Goal: Task Accomplishment & Management: Manage account settings

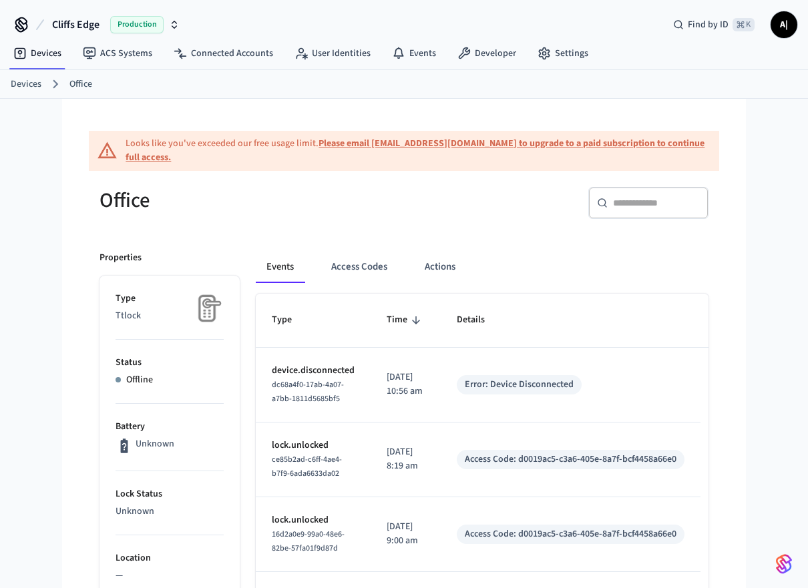
click at [130, 377] on p "Offline" at bounding box center [139, 380] width 27 height 14
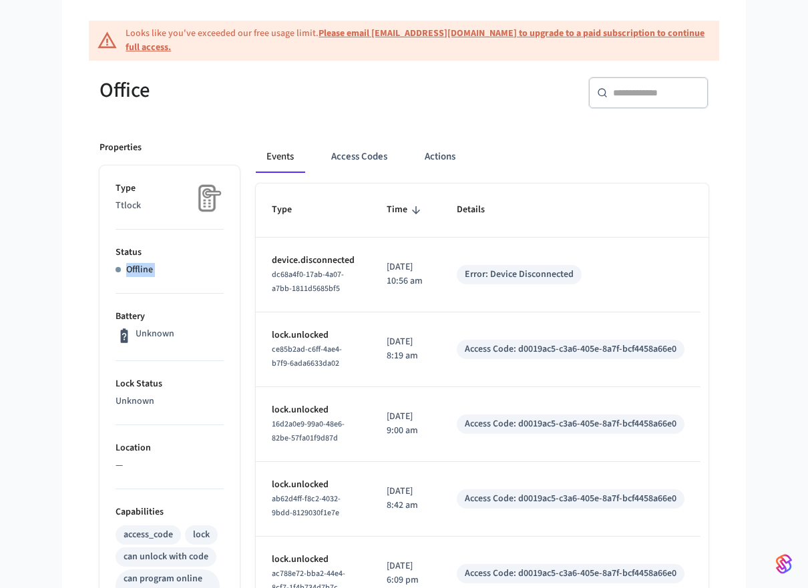
scroll to position [107, 0]
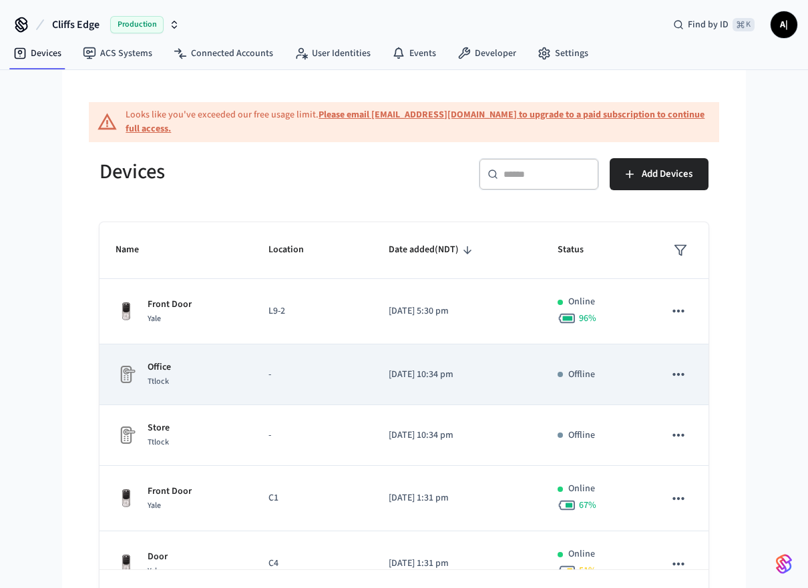
click at [193, 385] on div "Office Ttlock" at bounding box center [176, 375] width 121 height 28
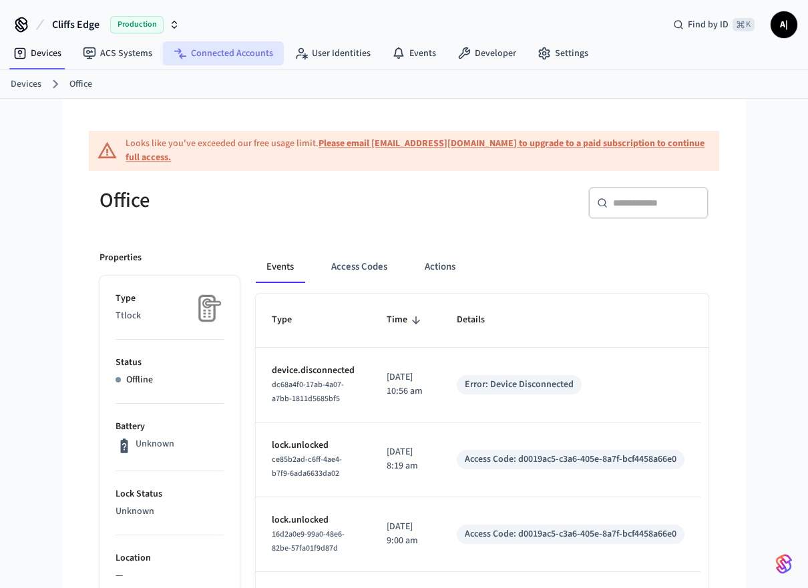
click at [194, 59] on link "Connected Accounts" at bounding box center [223, 53] width 121 height 24
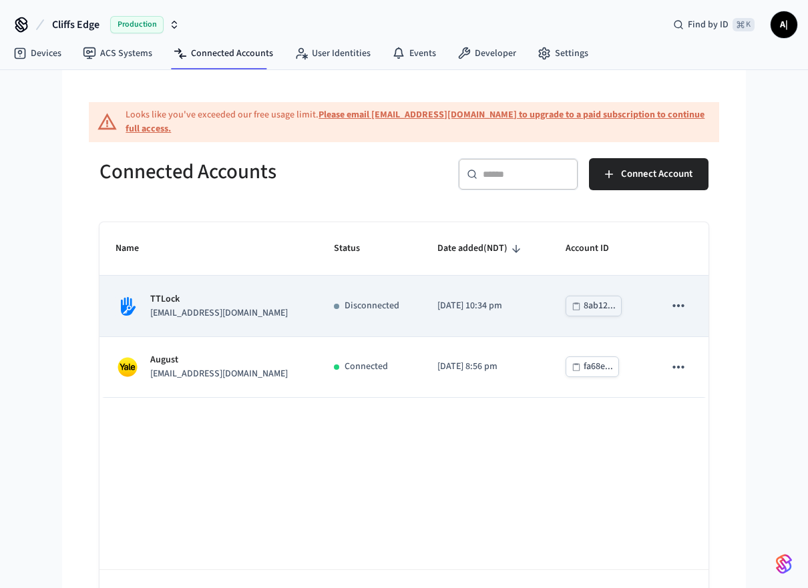
click at [357, 296] on td "Disconnected" at bounding box center [370, 306] width 104 height 61
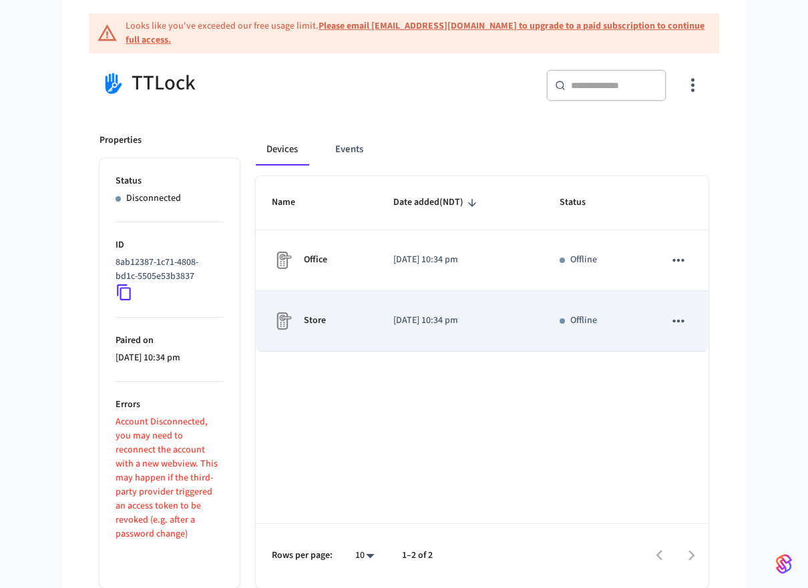
scroll to position [118, 0]
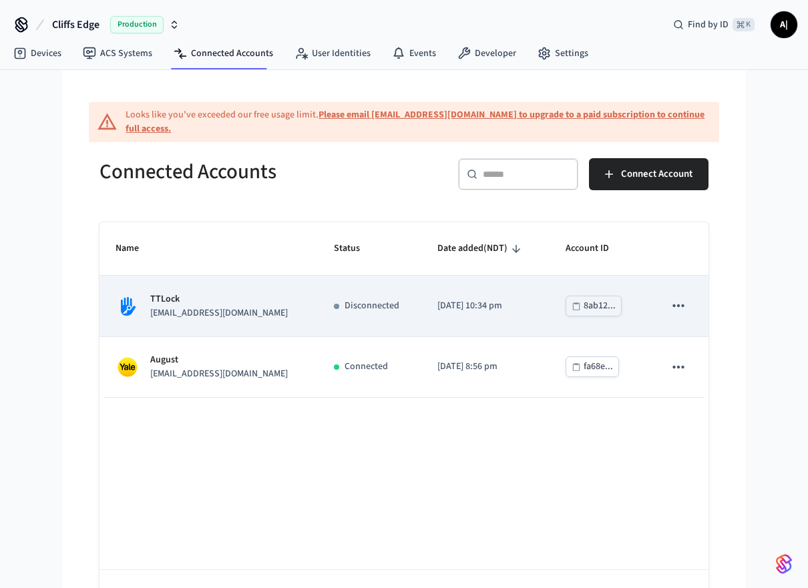
click at [677, 309] on icon "sticky table" at bounding box center [678, 305] width 17 height 17
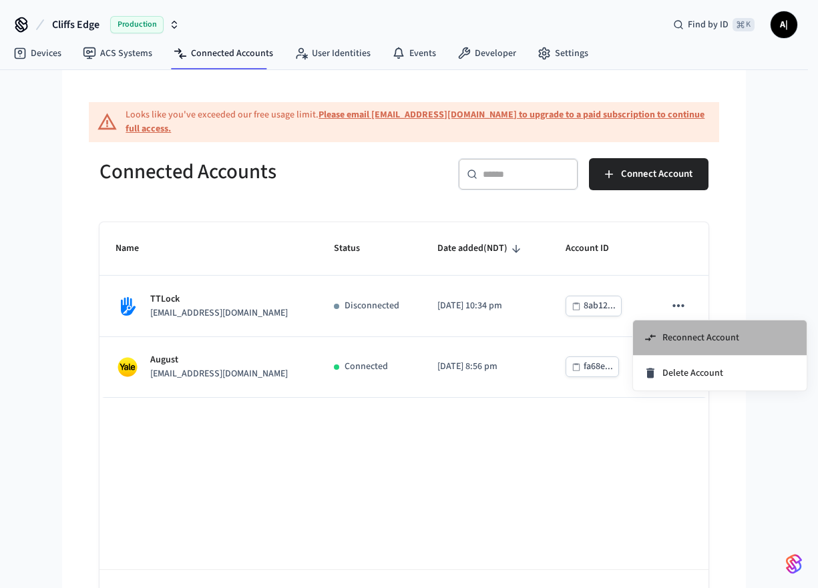
click at [674, 334] on span "Reconnect Account" at bounding box center [700, 337] width 77 height 13
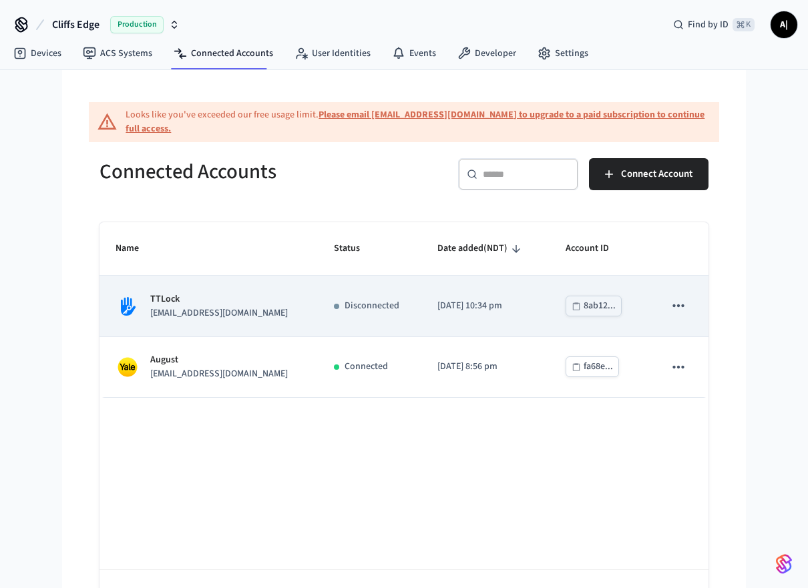
click at [391, 324] on td "Disconnected" at bounding box center [370, 306] width 104 height 61
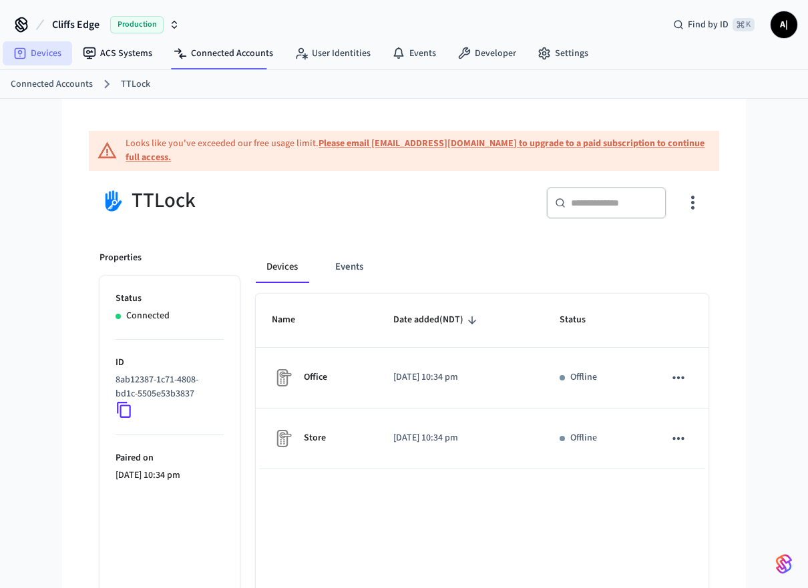
click at [40, 62] on link "Devices" at bounding box center [37, 53] width 69 height 24
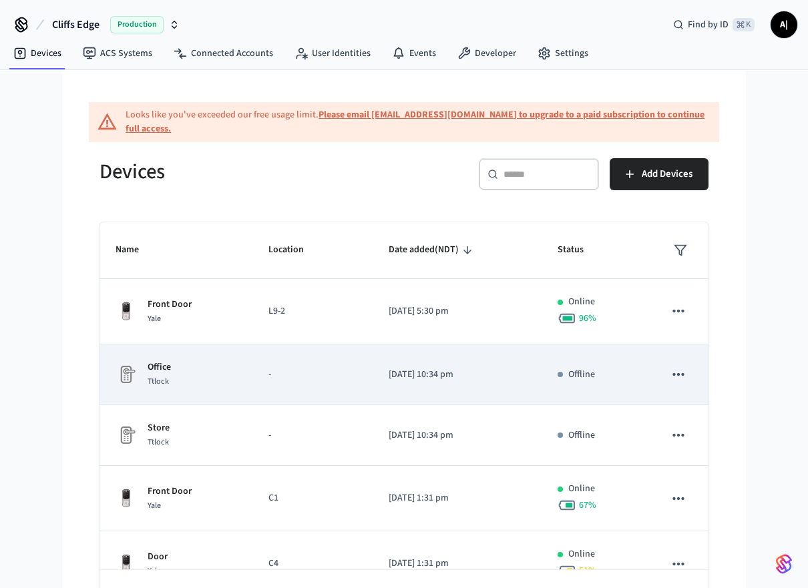
click at [223, 377] on div "Office Ttlock" at bounding box center [176, 375] width 121 height 28
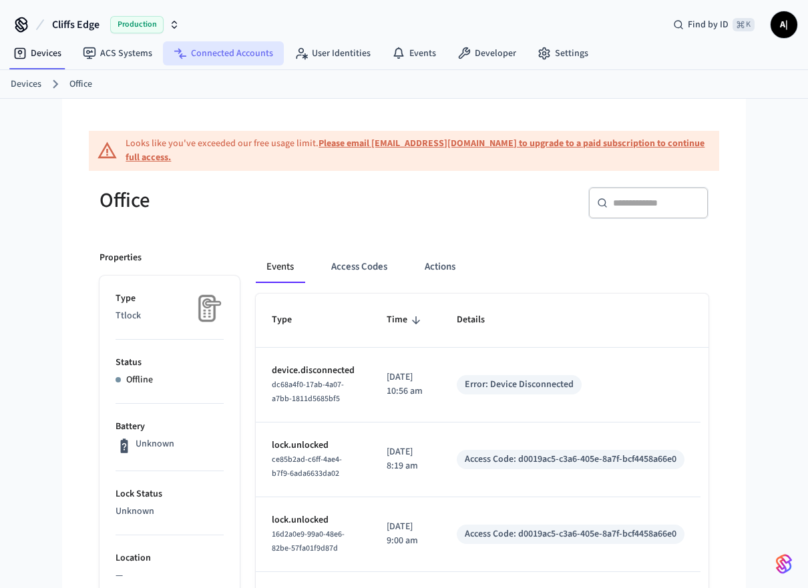
click at [220, 55] on link "Connected Accounts" at bounding box center [223, 53] width 121 height 24
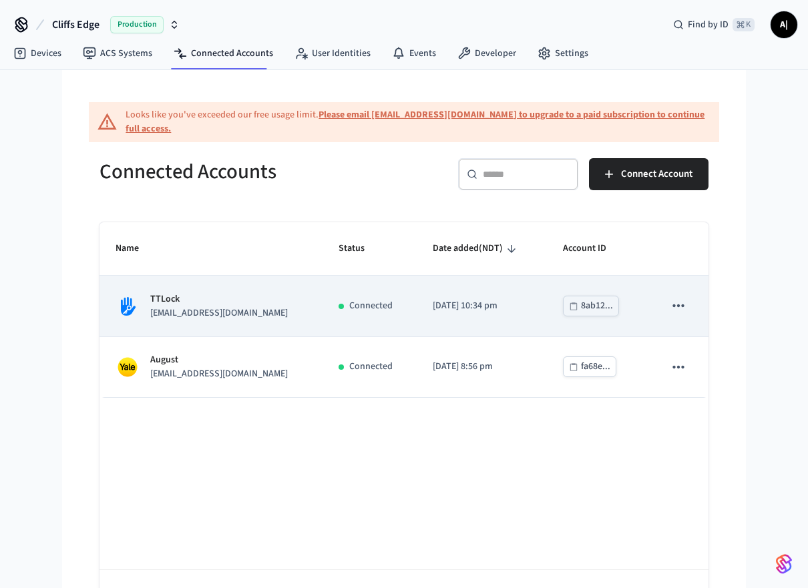
click at [349, 313] on p "Connected" at bounding box center [370, 306] width 43 height 14
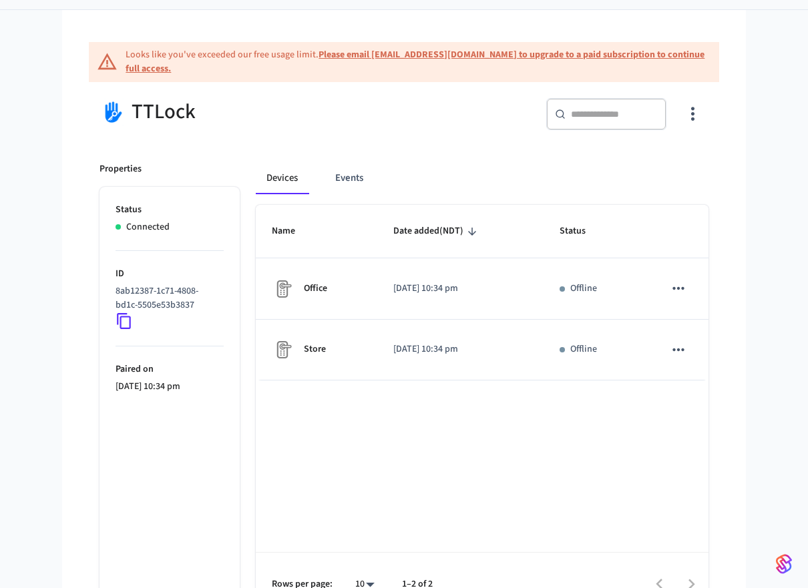
scroll to position [90, 0]
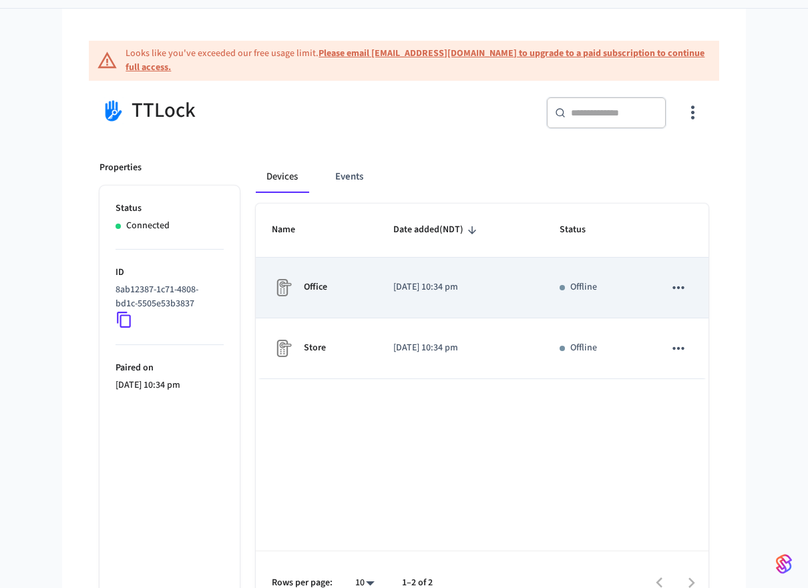
click at [682, 285] on icon "sticky table" at bounding box center [678, 287] width 17 height 17
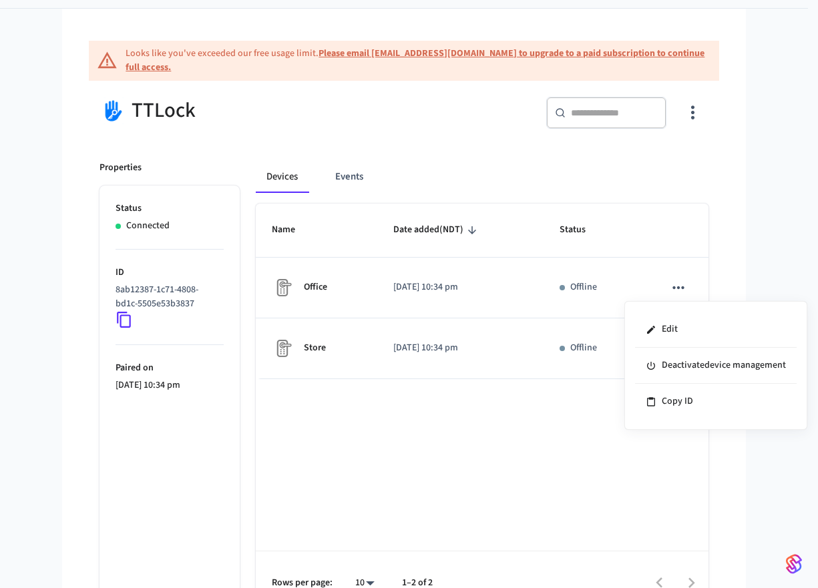
click at [444, 445] on div at bounding box center [409, 294] width 818 height 588
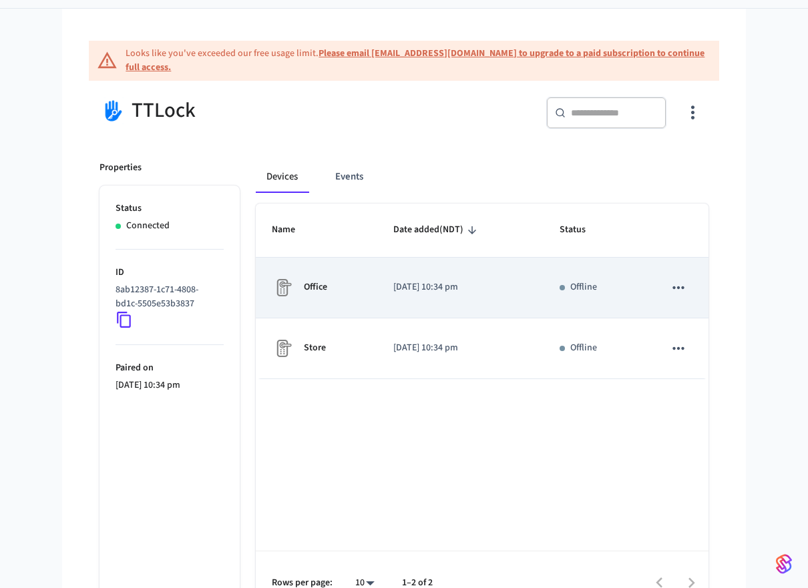
click at [453, 298] on td "[DATE] 10:34 pm" at bounding box center [460, 288] width 166 height 61
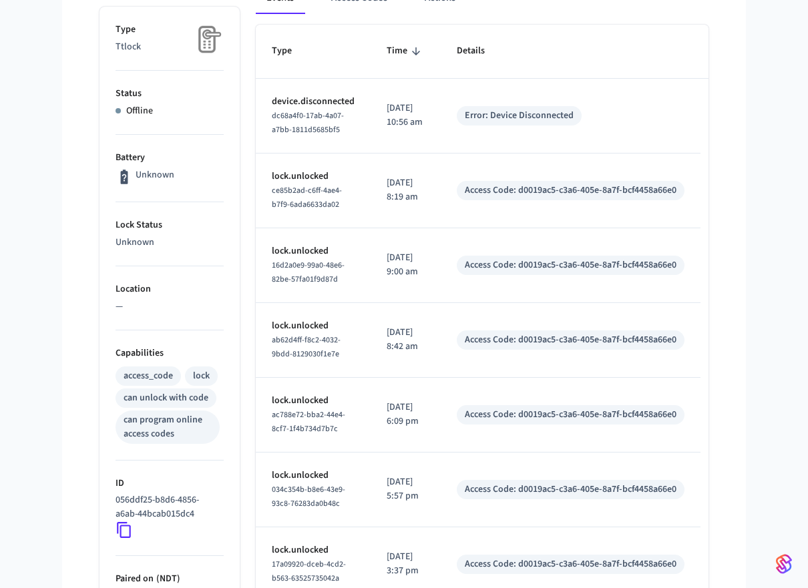
scroll to position [134, 0]
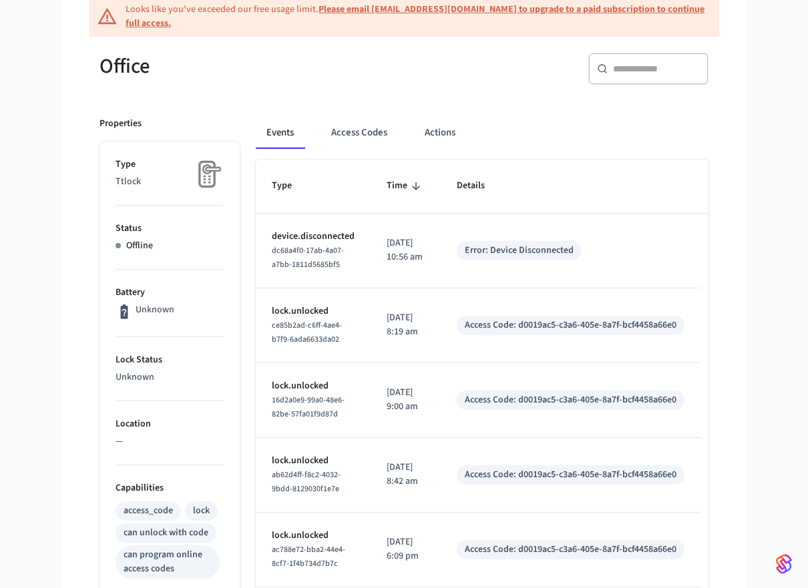
click at [365, 114] on div "Events Access Codes Actions Type Time Details device.disconnected dc68a4f0-17ab…" at bounding box center [474, 563] width 469 height 925
click at [360, 127] on button "Access Codes" at bounding box center [359, 133] width 77 height 32
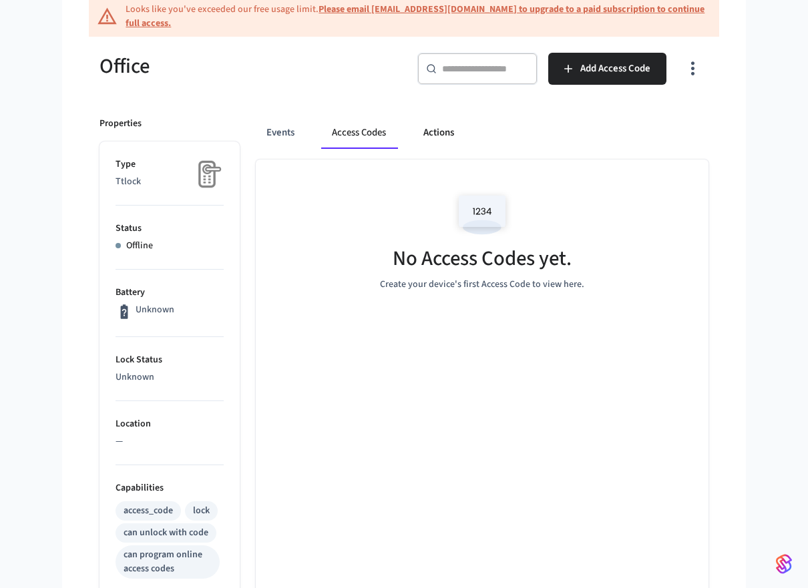
click at [439, 130] on button "Actions" at bounding box center [439, 133] width 52 height 32
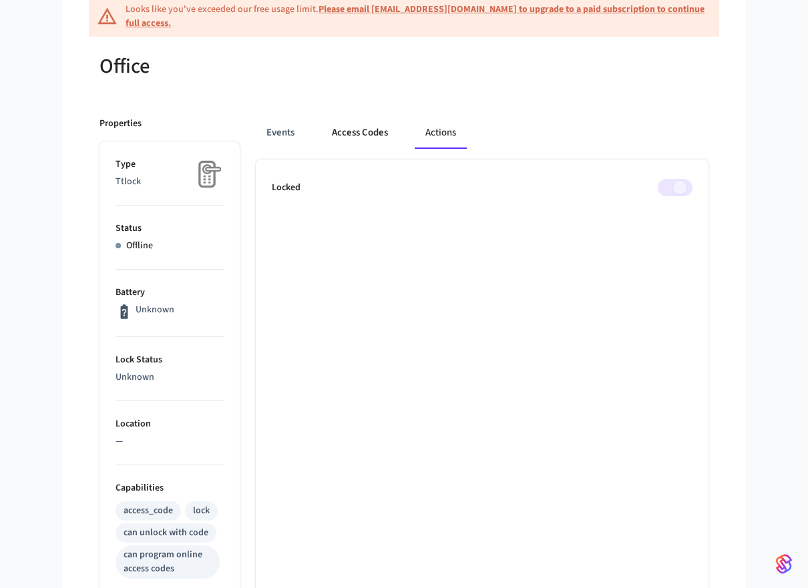
click at [367, 136] on button "Access Codes" at bounding box center [359, 133] width 77 height 32
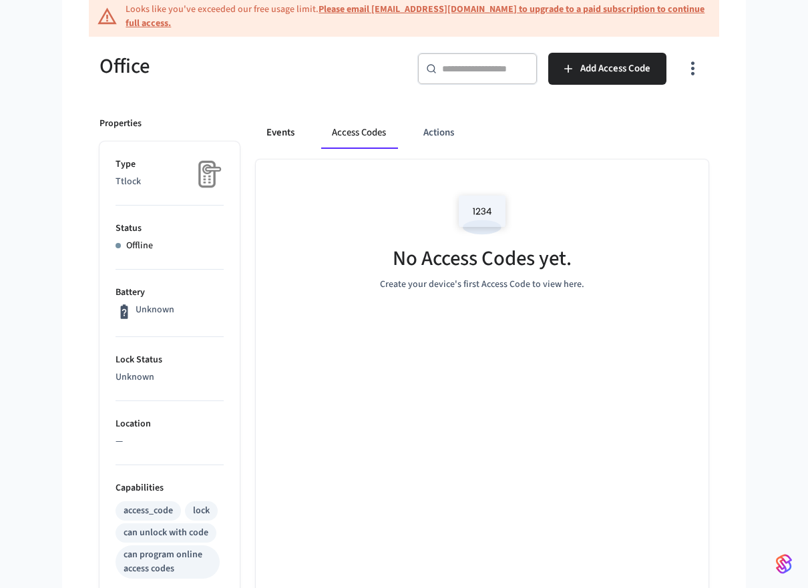
click at [292, 138] on button "Events" at bounding box center [280, 133] width 49 height 32
